Goal: Information Seeking & Learning: Learn about a topic

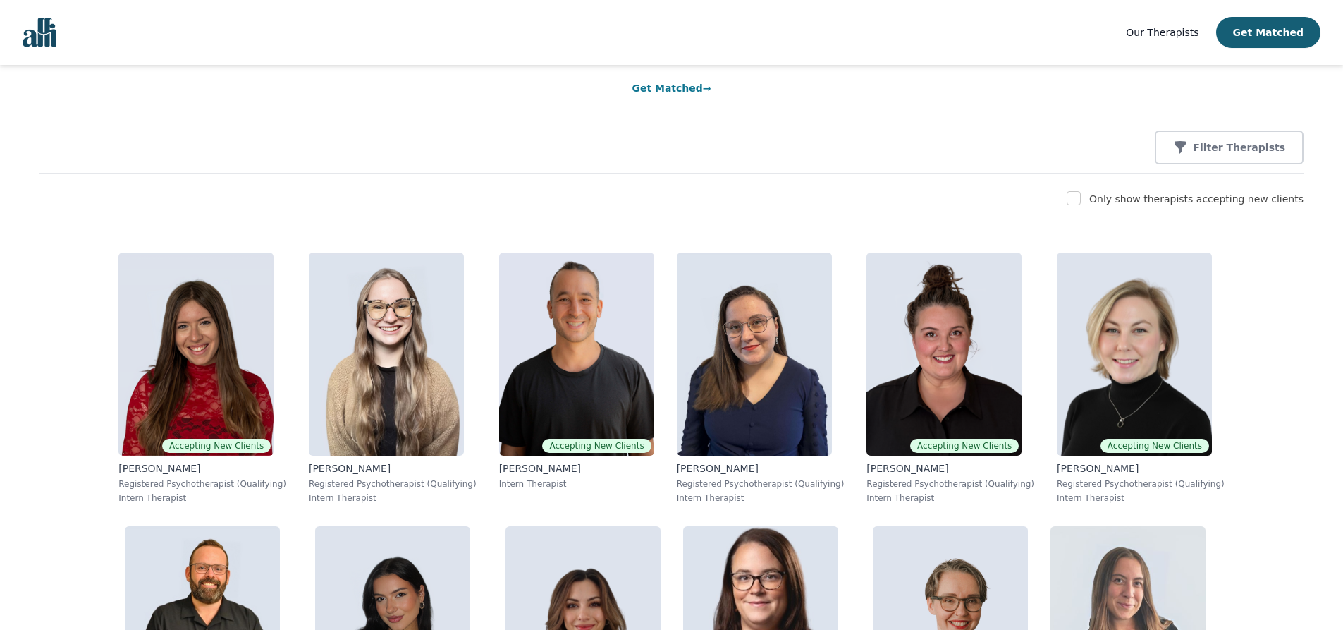
scroll to position [141, 0]
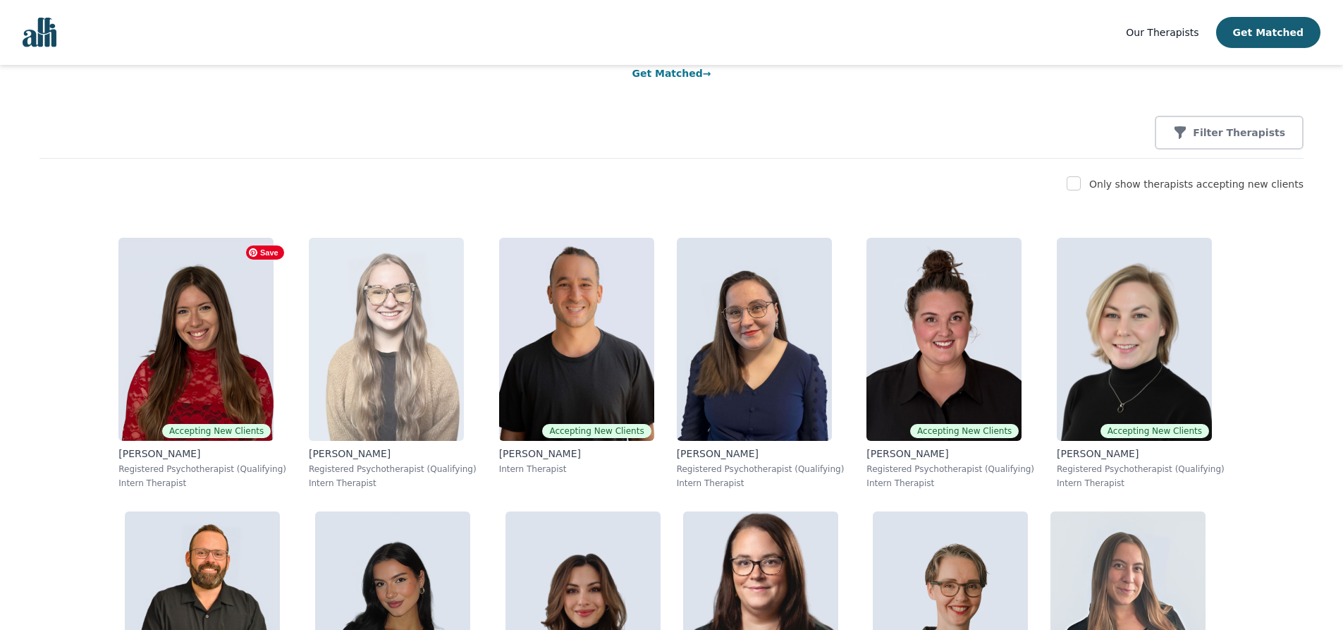
click at [350, 343] on img at bounding box center [386, 339] width 155 height 203
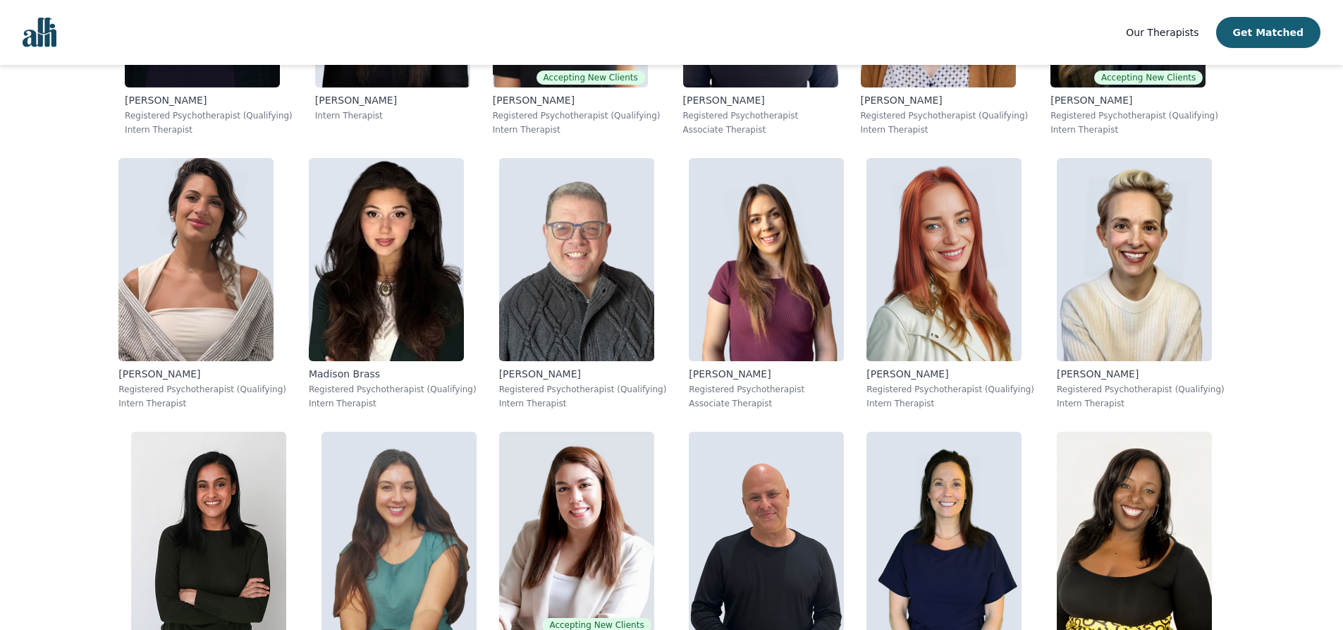
scroll to position [1112, 0]
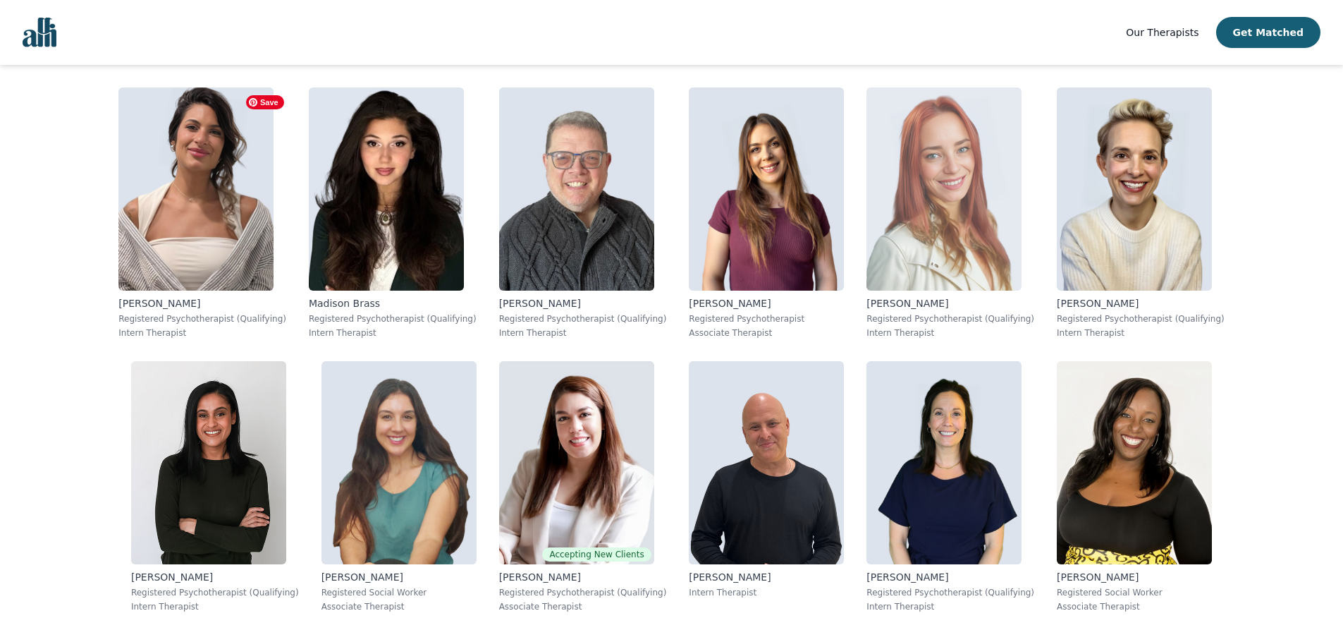
click at [867, 197] on img at bounding box center [944, 188] width 155 height 203
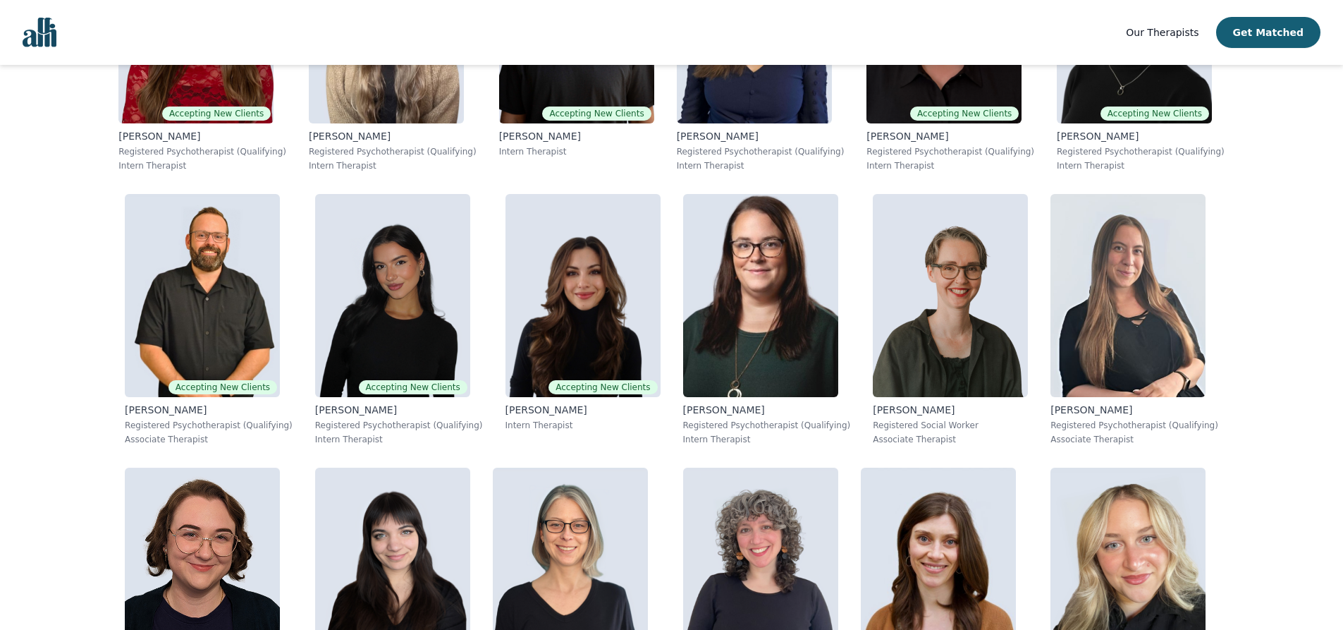
scroll to position [458, 0]
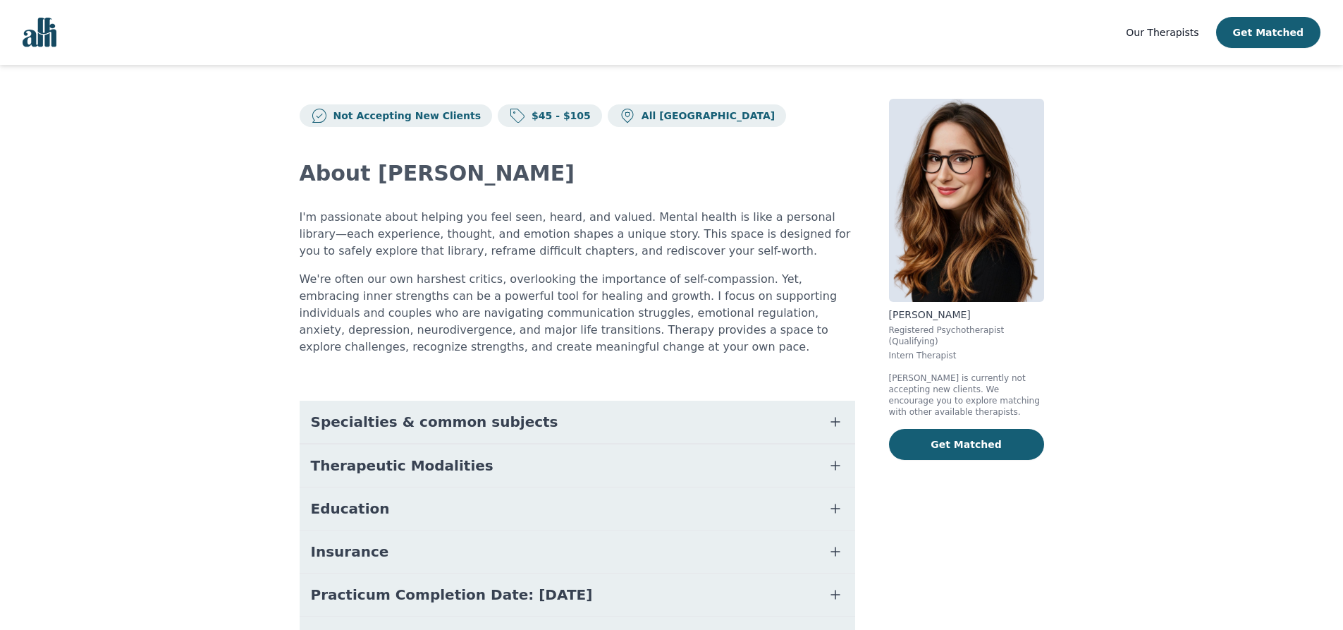
click at [114, 224] on main "Not Accepting New Clients $45 - $105 All Canada About Natalie I'm passionate ab…" at bounding box center [671, 405] width 1343 height 681
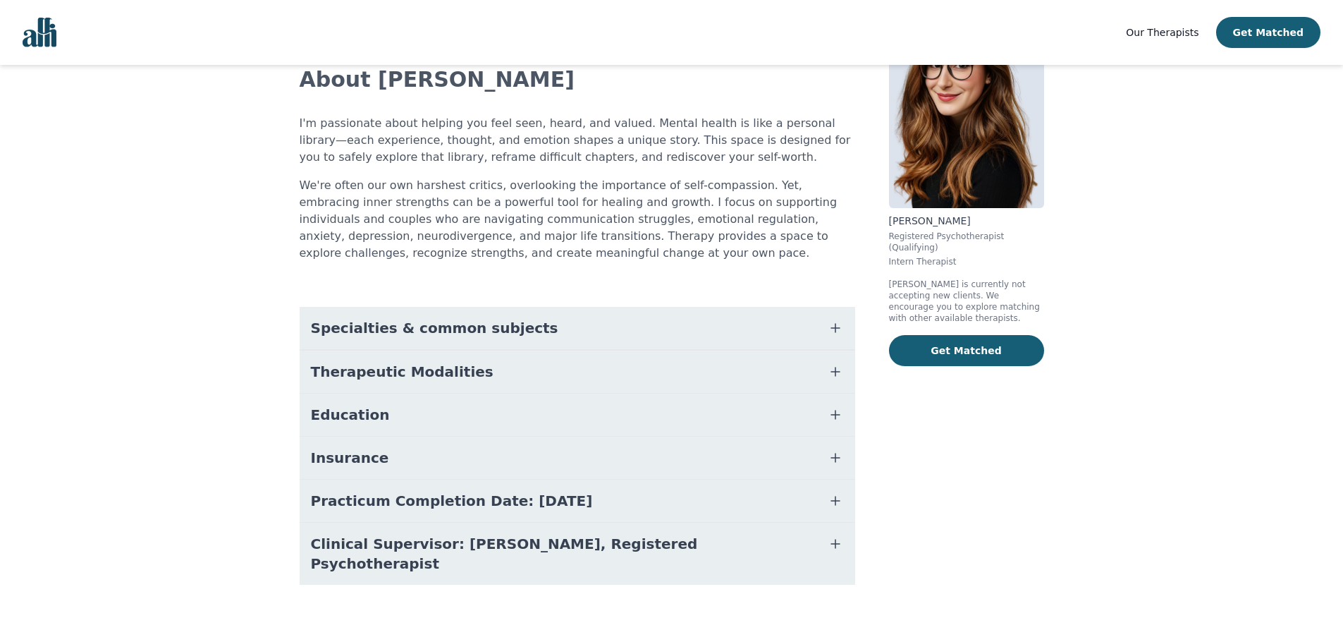
scroll to position [97, 0]
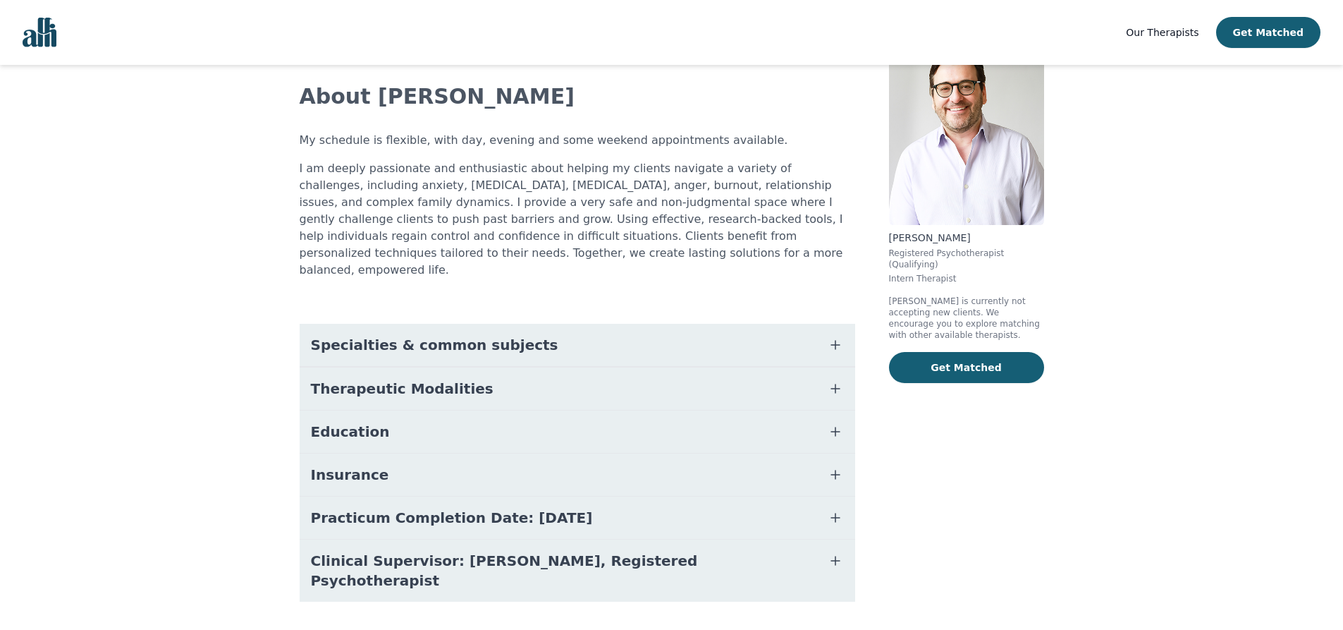
scroll to position [80, 0]
